Goal: Task Accomplishment & Management: Use online tool/utility

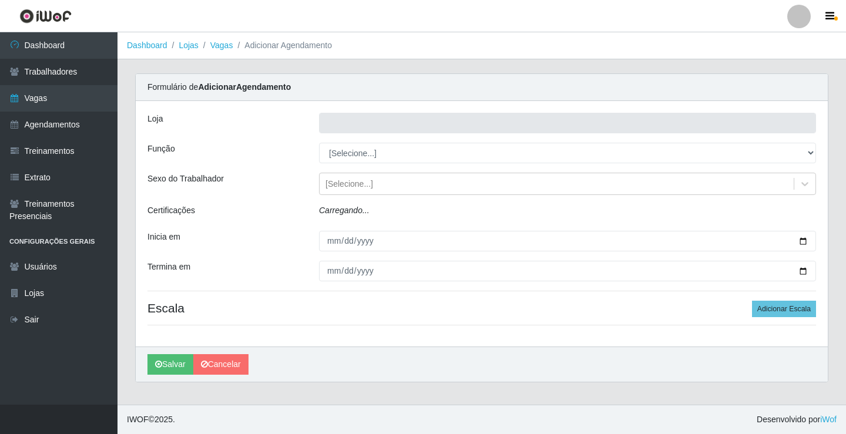
type input "Rede Econômico - Prata"
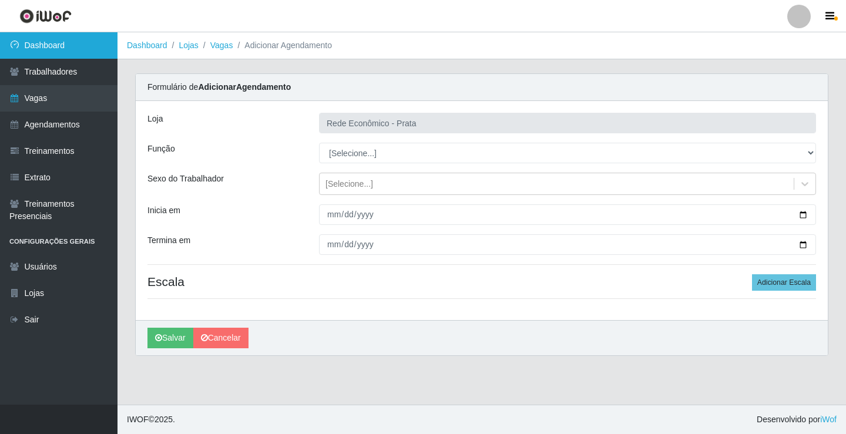
click at [39, 54] on link "Dashboard" at bounding box center [58, 45] width 117 height 26
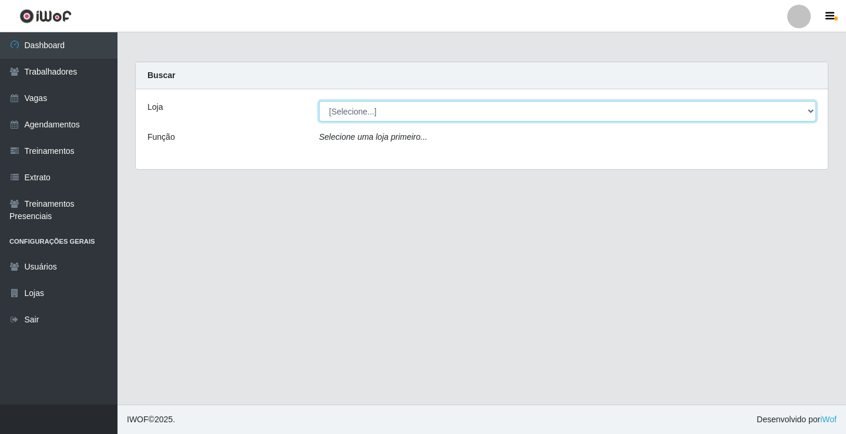
click at [811, 112] on select "[Selecione...] Rede Econômico - Prata" at bounding box center [567, 111] width 497 height 21
select select "192"
click at [319, 101] on select "[Selecione...] Rede Econômico - Prata" at bounding box center [567, 111] width 497 height 21
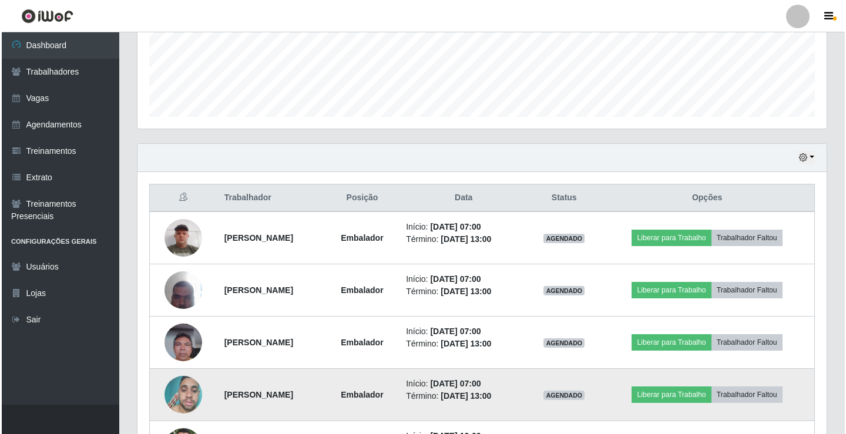
scroll to position [294, 0]
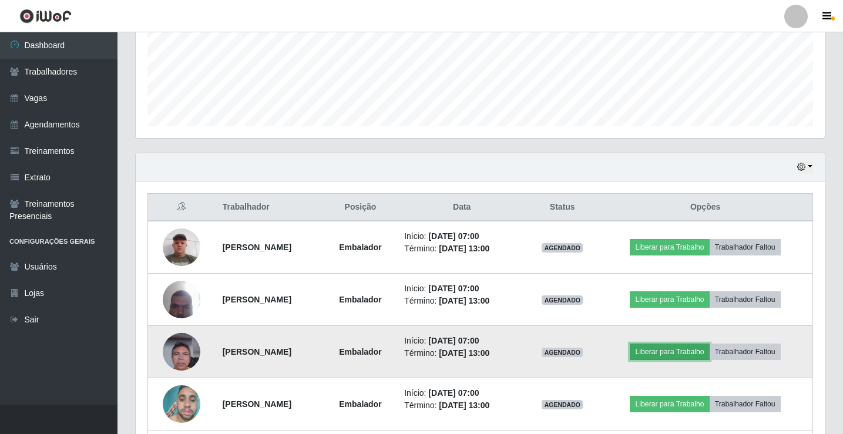
click at [674, 354] on button "Liberar para Trabalho" at bounding box center [669, 352] width 79 height 16
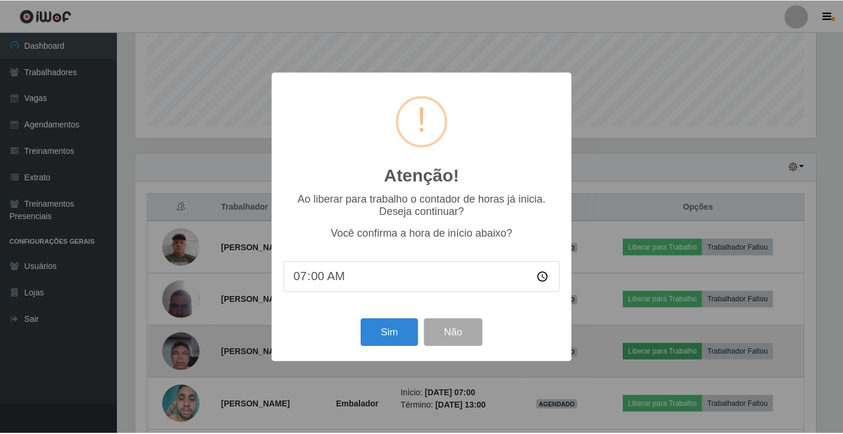
scroll to position [244, 683]
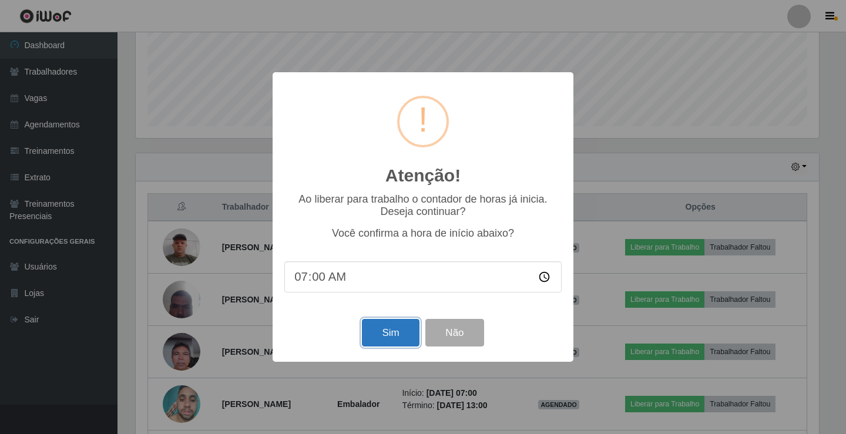
click at [396, 335] on button "Sim" at bounding box center [390, 333] width 57 height 28
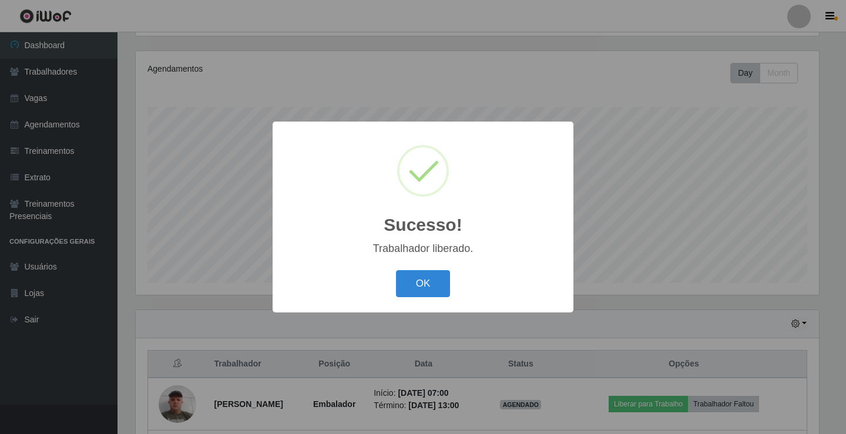
click at [396, 270] on button "OK" at bounding box center [423, 284] width 55 height 28
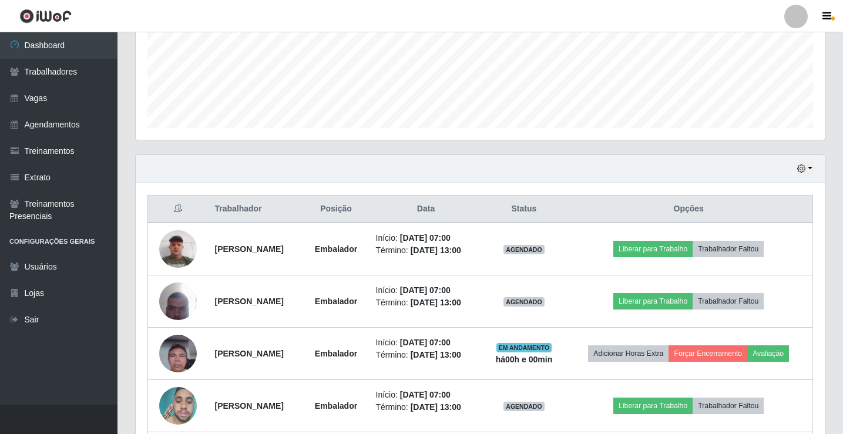
scroll to position [313, 0]
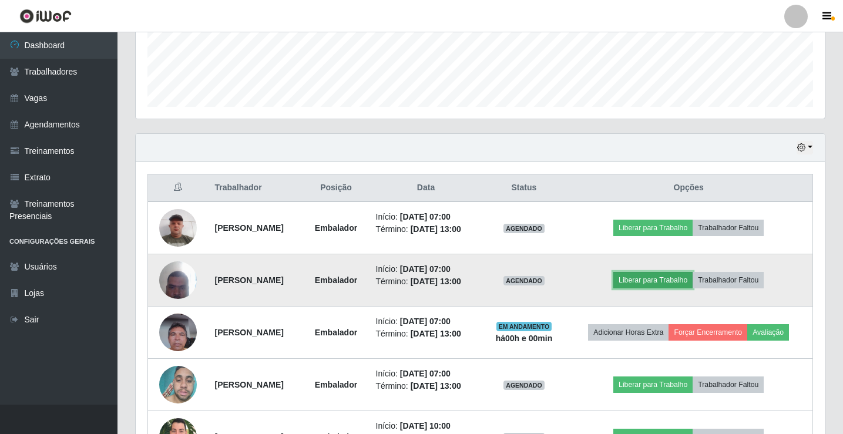
click at [653, 288] on button "Liberar para Trabalho" at bounding box center [652, 280] width 79 height 16
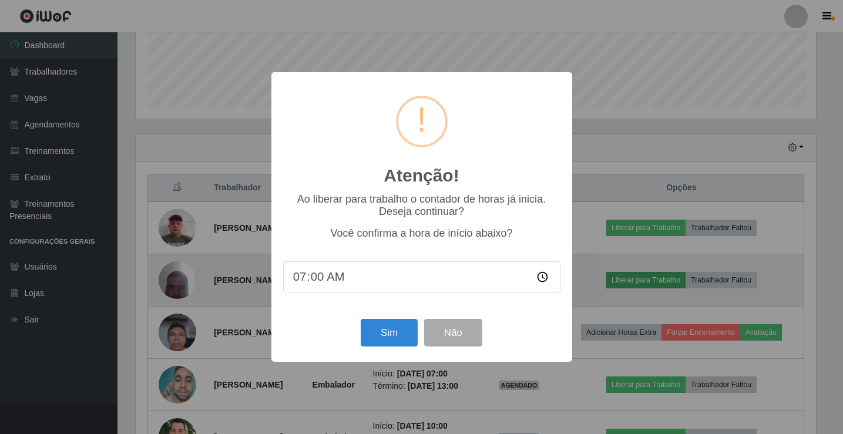
scroll to position [244, 683]
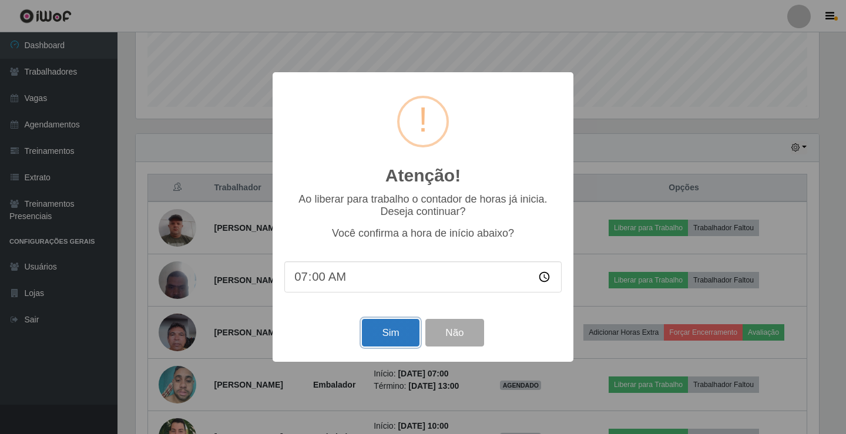
click at [406, 329] on button "Sim" at bounding box center [390, 333] width 57 height 28
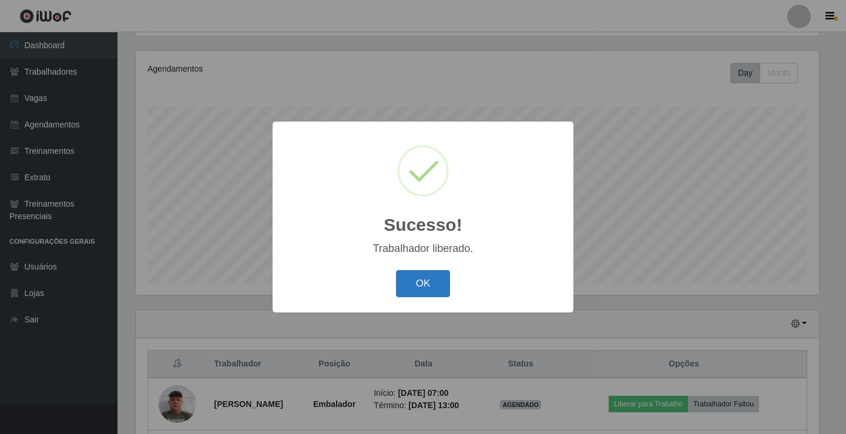
click at [412, 275] on button "OK" at bounding box center [423, 284] width 55 height 28
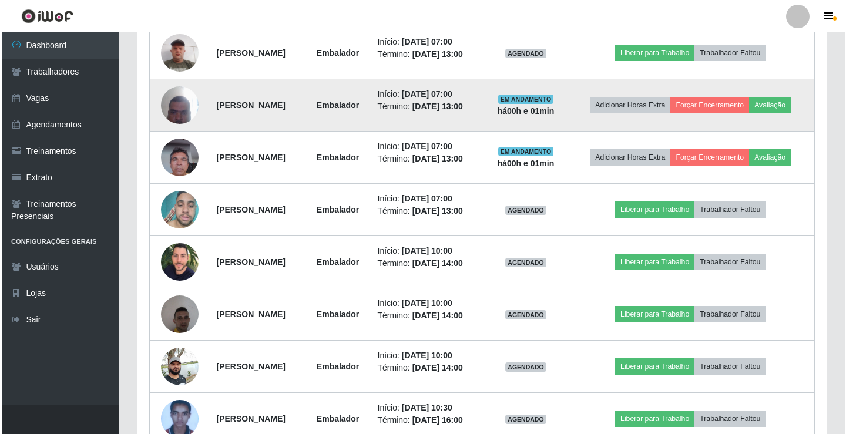
scroll to position [489, 0]
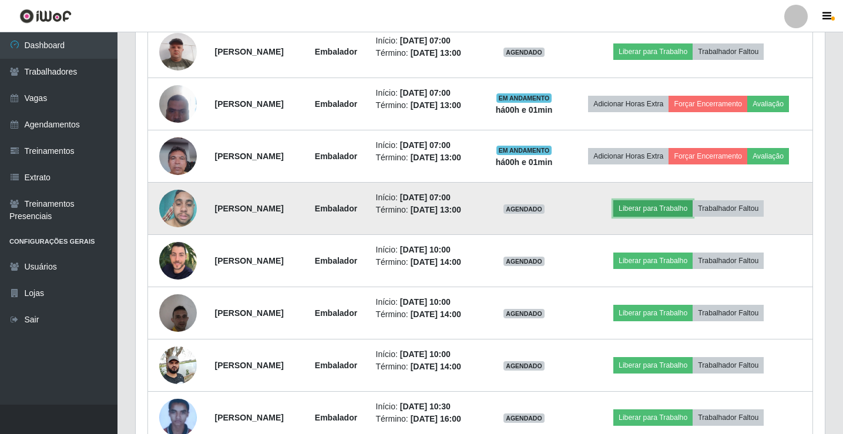
click at [655, 217] on button "Liberar para Trabalho" at bounding box center [652, 208] width 79 height 16
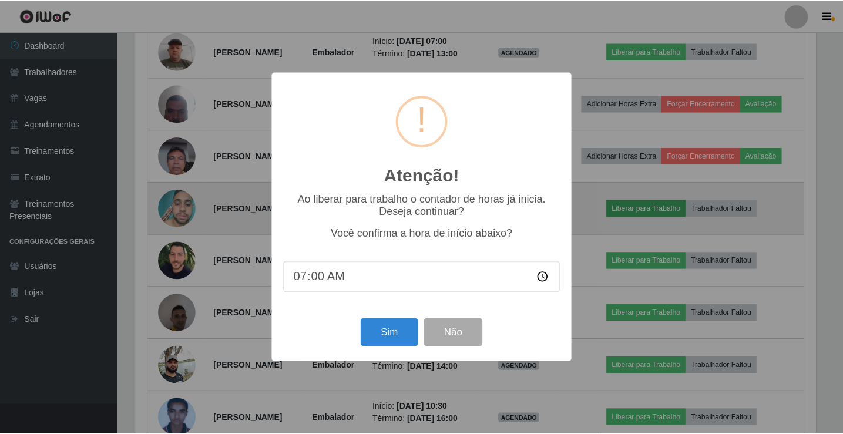
scroll to position [244, 683]
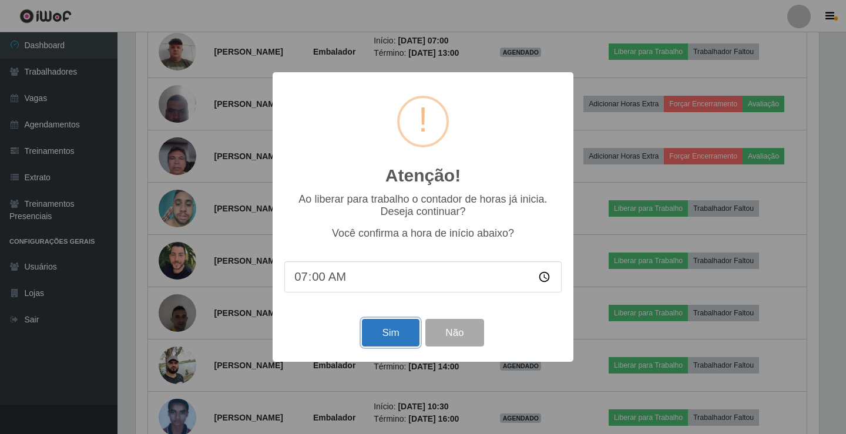
click at [392, 339] on button "Sim" at bounding box center [390, 333] width 57 height 28
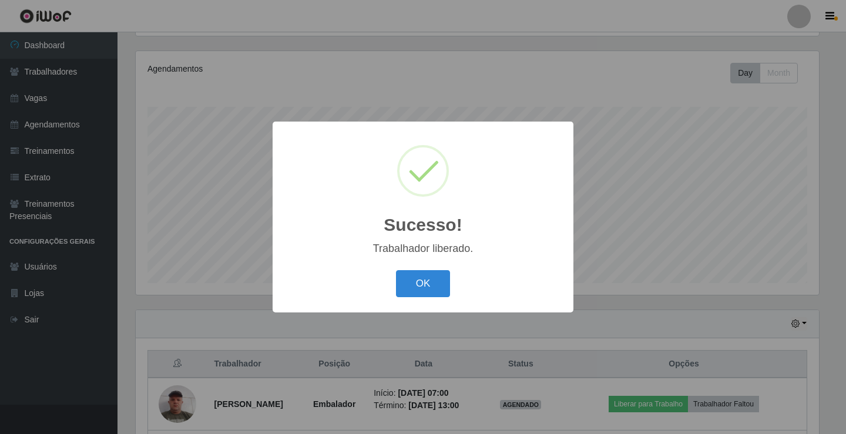
click at [396, 270] on button "OK" at bounding box center [423, 284] width 55 height 28
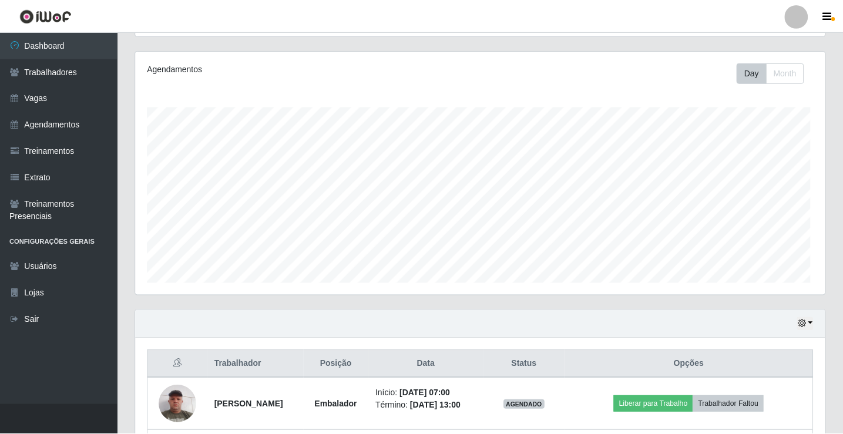
scroll to position [244, 689]
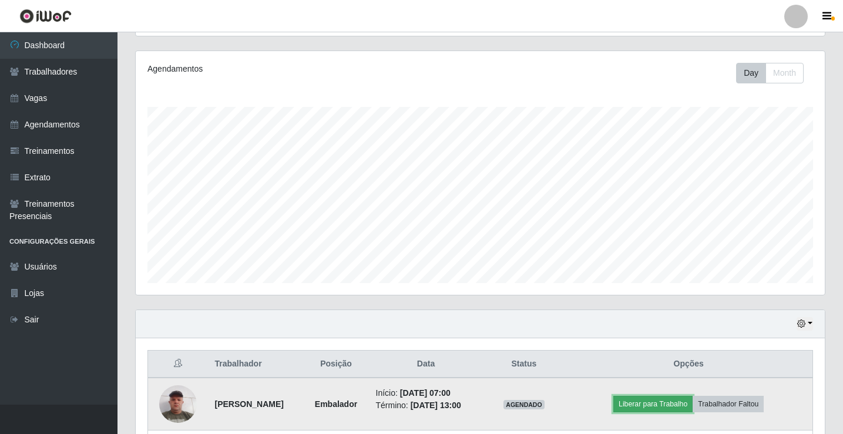
click at [662, 412] on button "Liberar para Trabalho" at bounding box center [652, 404] width 79 height 16
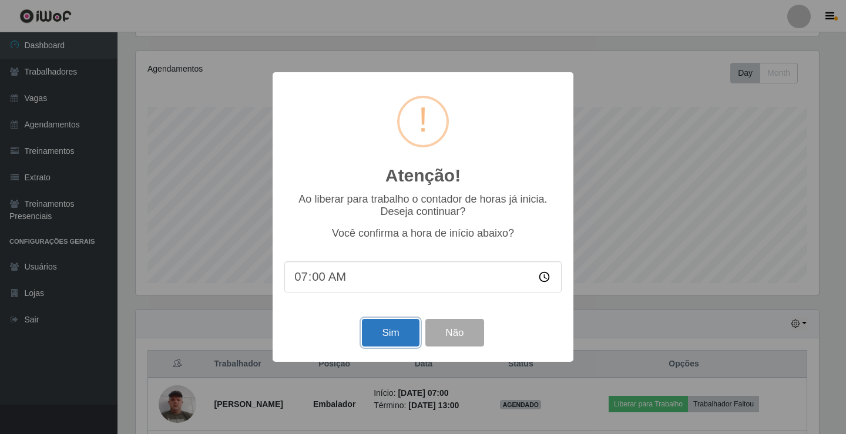
click at [395, 339] on button "Sim" at bounding box center [390, 333] width 57 height 28
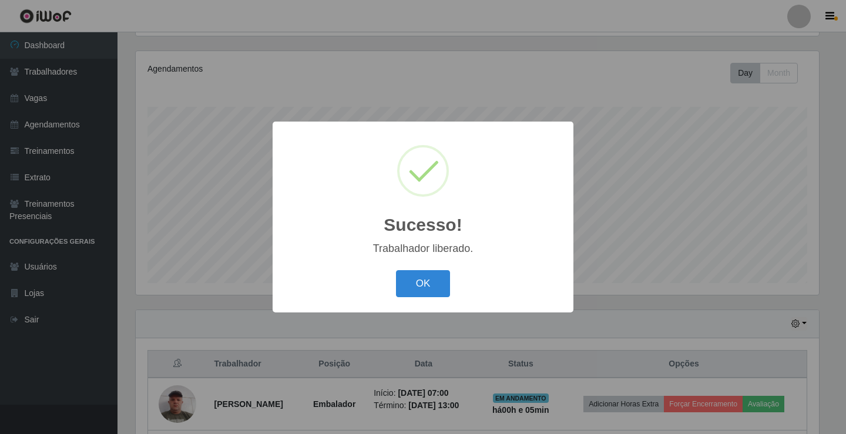
click at [396, 270] on button "OK" at bounding box center [423, 284] width 55 height 28
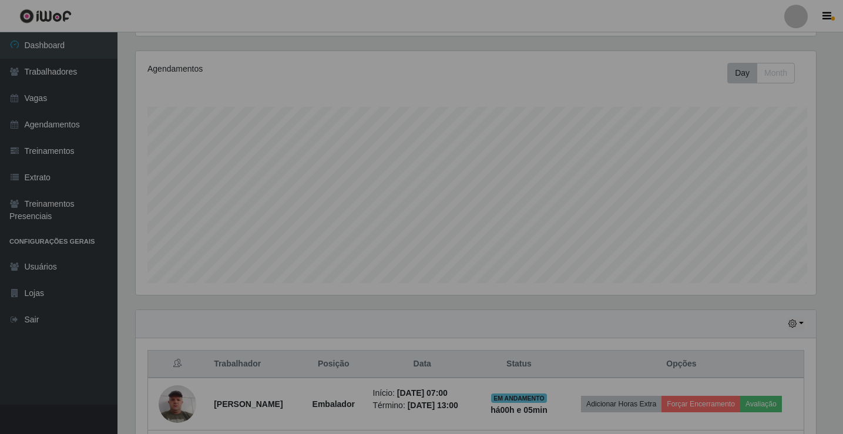
scroll to position [244, 689]
